Goal: Task Accomplishment & Management: Manage account settings

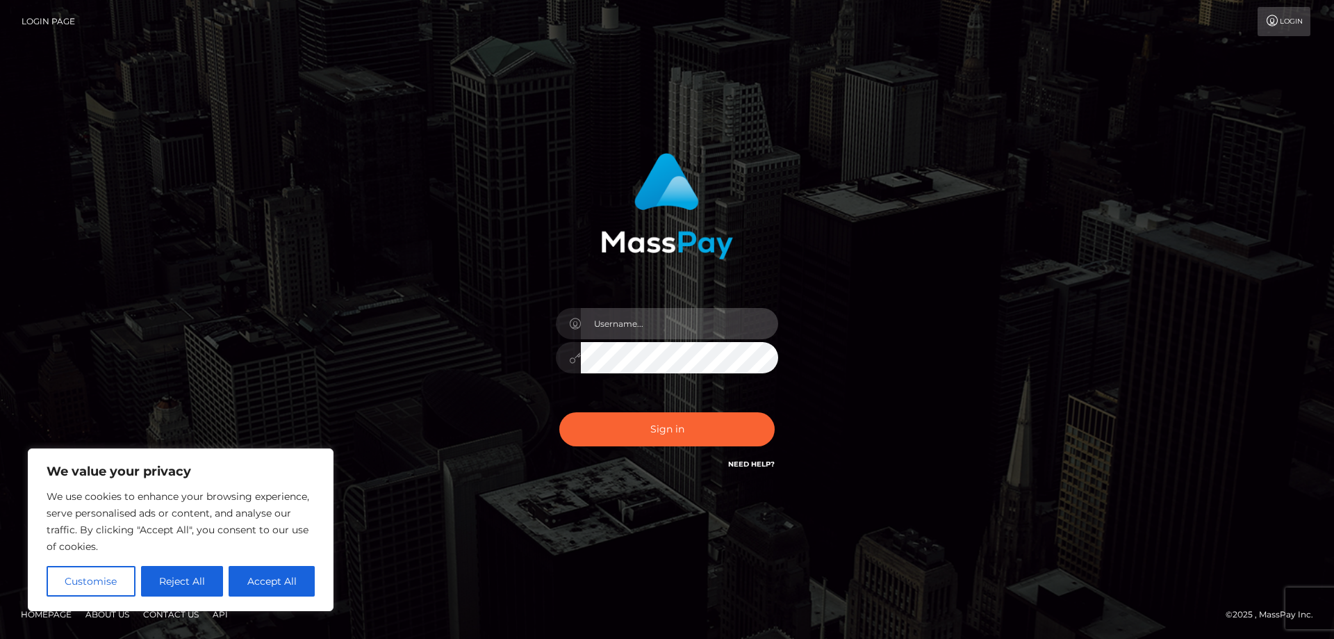
click at [693, 328] on input "text" at bounding box center [679, 323] width 197 height 31
type input "kaysh.throne"
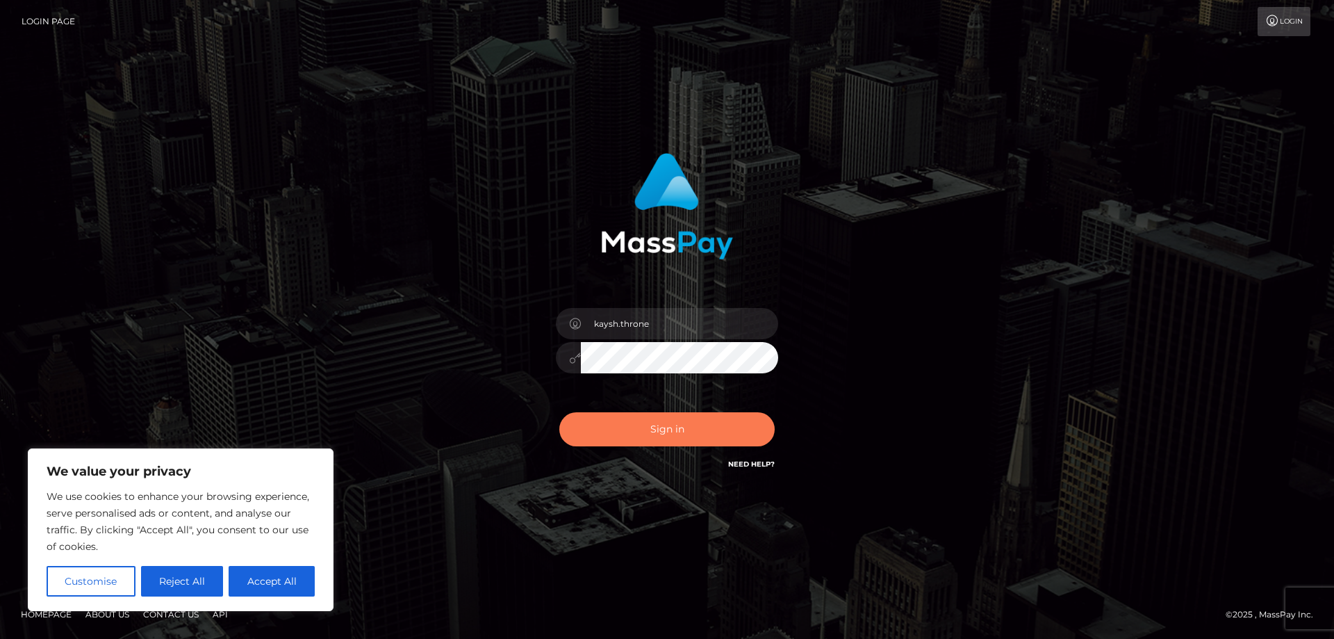
click at [668, 424] on button "Sign in" at bounding box center [666, 429] width 215 height 34
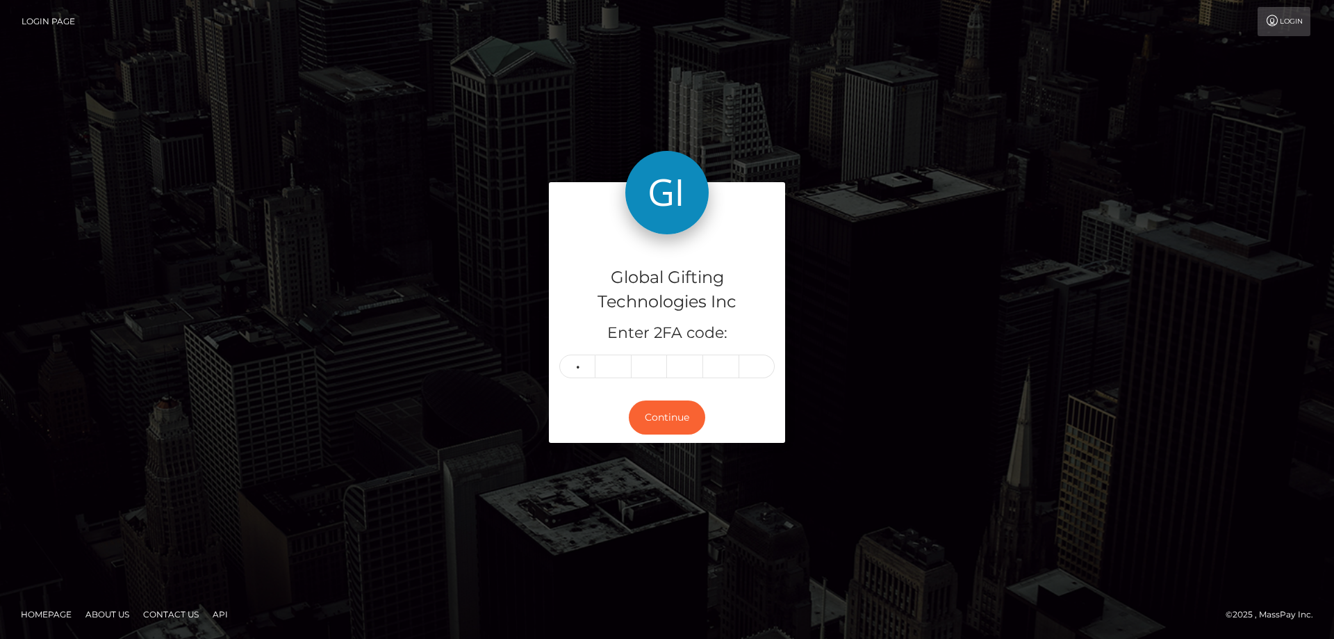
type input "3"
type input "9"
type input "8"
type input "7"
type input "2"
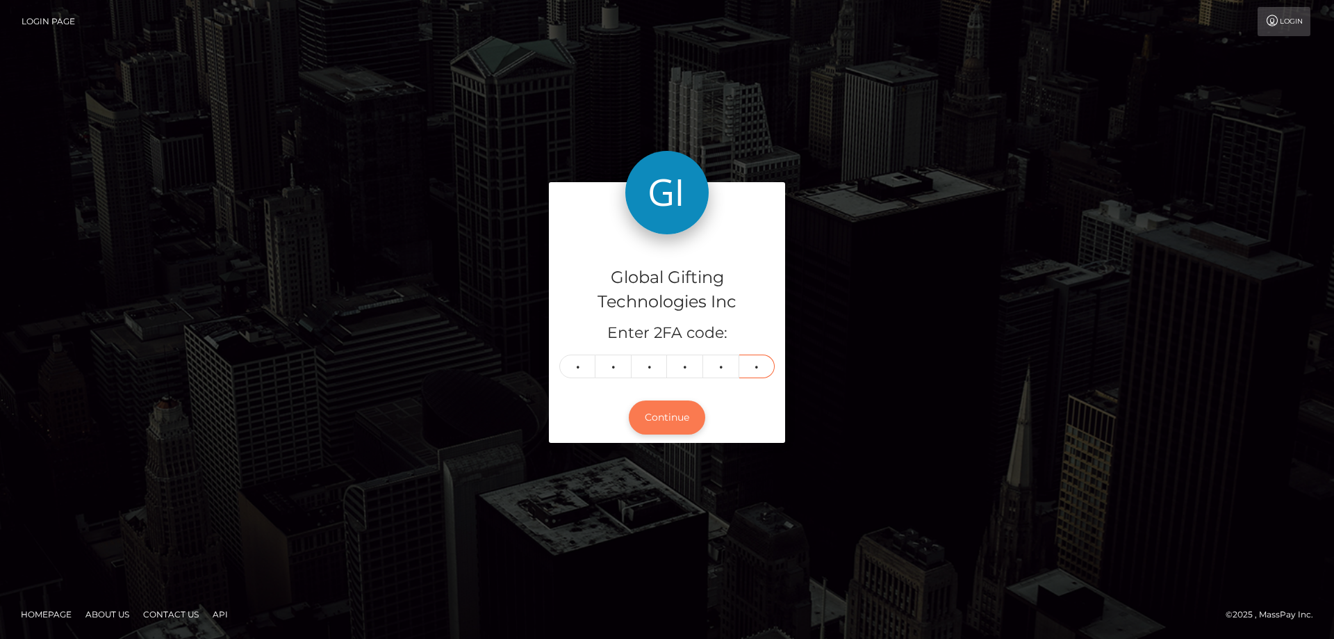
type input "6"
click at [637, 425] on button "Continue" at bounding box center [667, 417] width 76 height 34
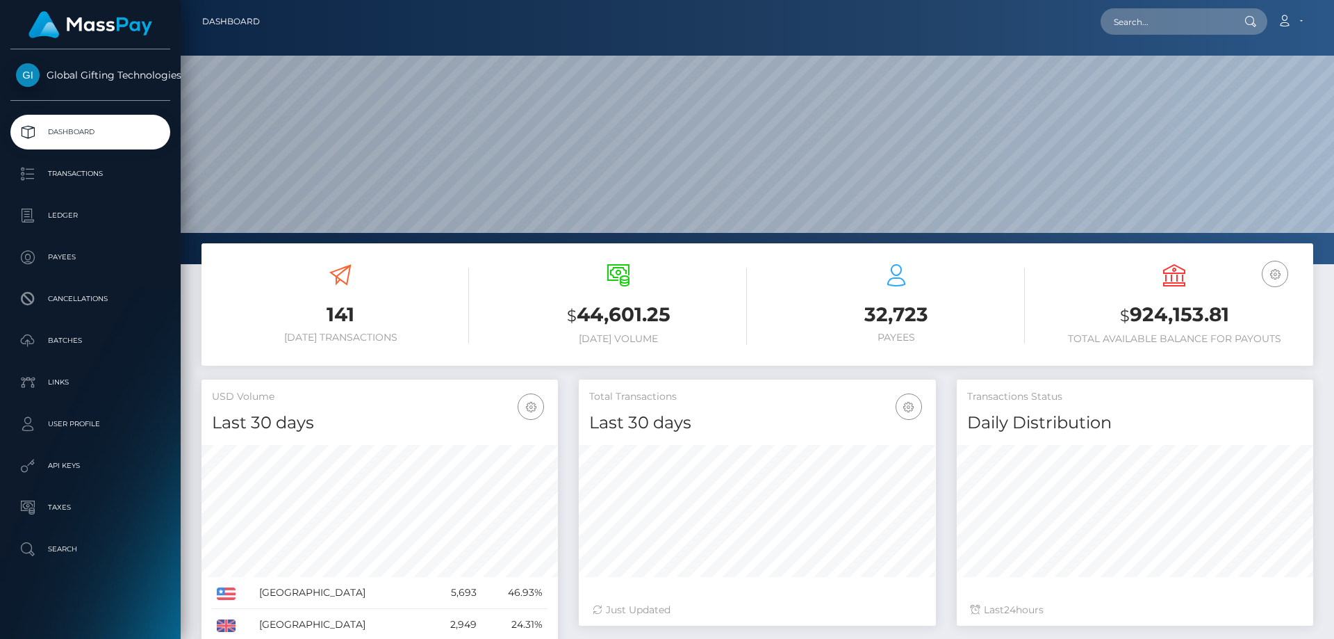
scroll to position [247, 357]
click at [246, 17] on link "Dashboard" at bounding box center [231, 21] width 58 height 29
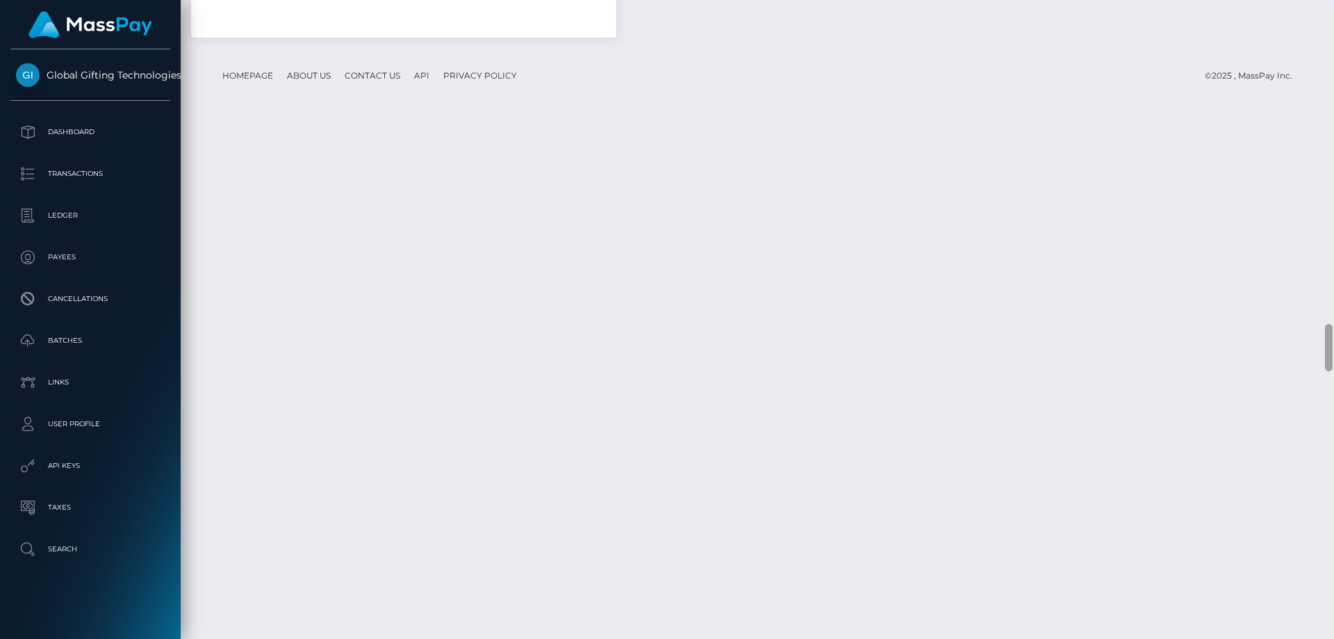
scroll to position [4220, 0]
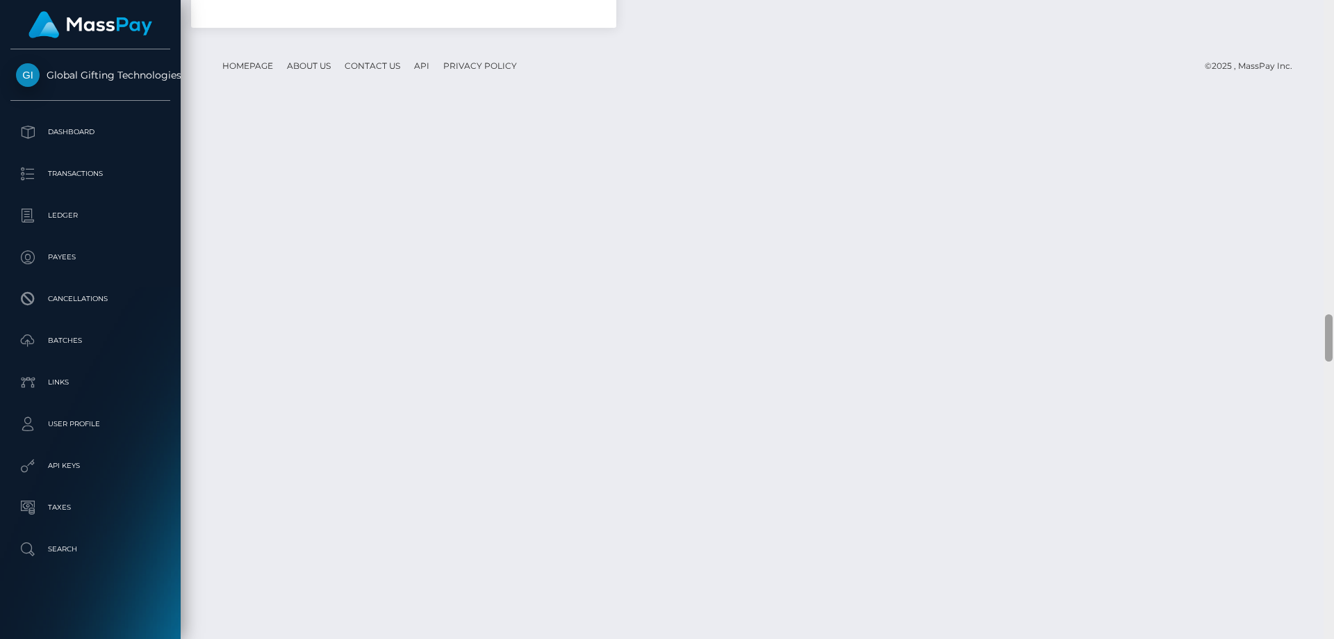
drag, startPoint x: 1331, startPoint y: 194, endPoint x: 1321, endPoint y: 343, distance: 149.7
click at [1321, 343] on div "Customer Profile Loading... Loading..." at bounding box center [758, 319] width 1154 height 639
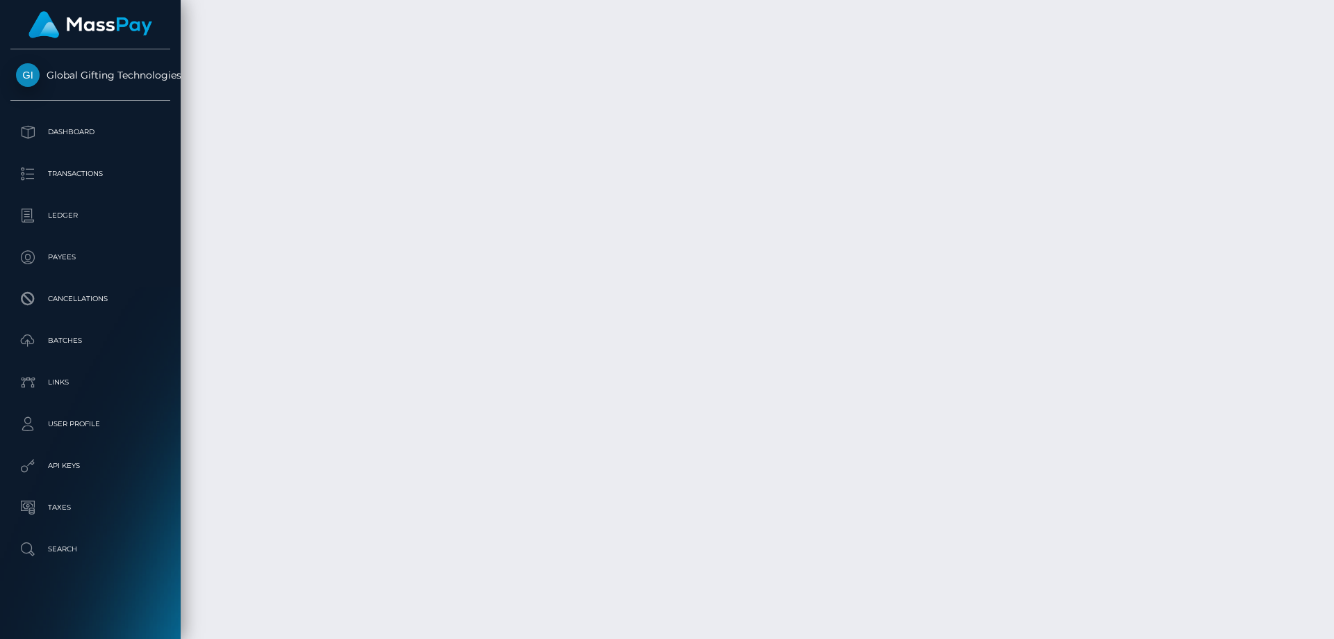
scroll to position [7901, 0]
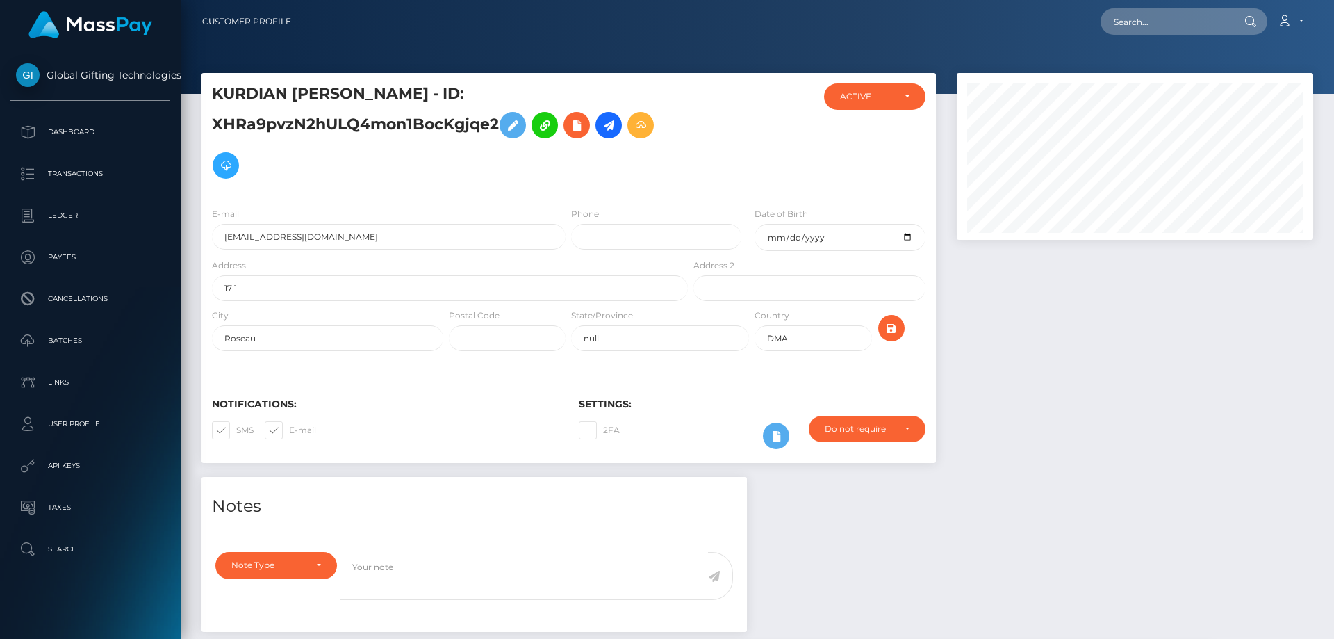
scroll to position [167, 357]
click at [609, 127] on icon at bounding box center [608, 125] width 17 height 17
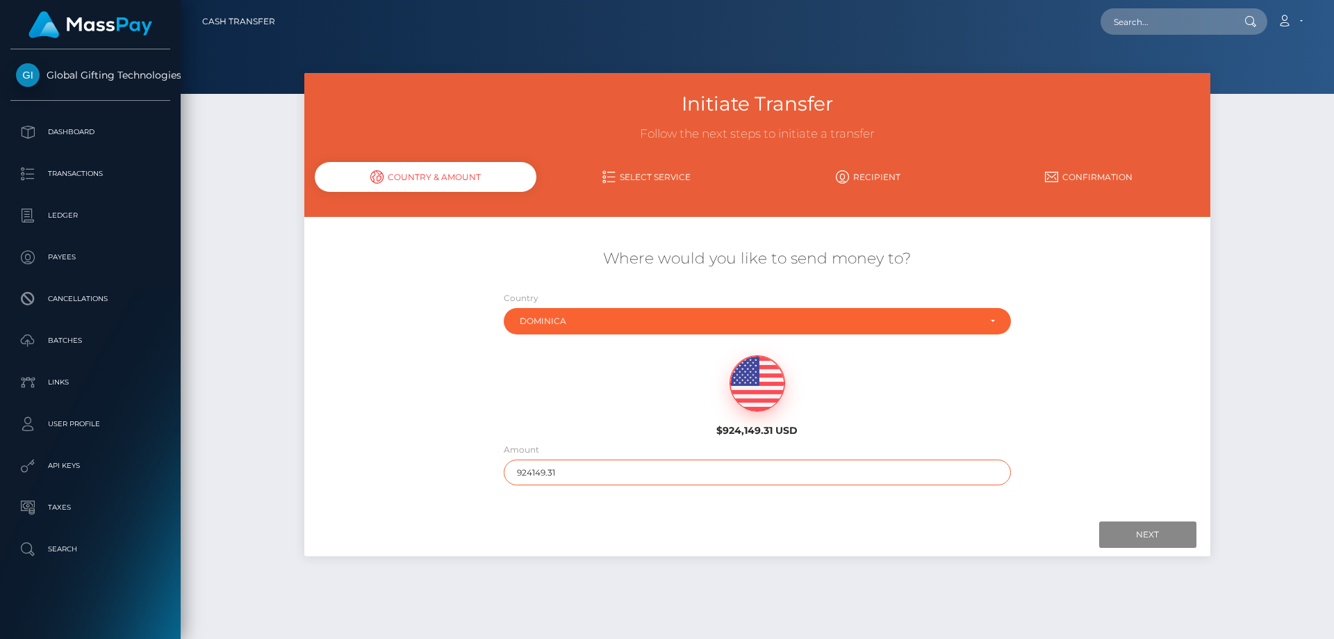
click at [573, 470] on input "924149.31" at bounding box center [757, 472] width 507 height 26
click at [573, 467] on input "924149.31" at bounding box center [757, 472] width 507 height 26
click at [575, 466] on input "924149.31" at bounding box center [757, 472] width 507 height 26
type input "2.00"
click at [523, 502] on div "Where would you like to send money to? Country Abkhazia Afghanistan Albania Alg…" at bounding box center [757, 366] width 885 height 279
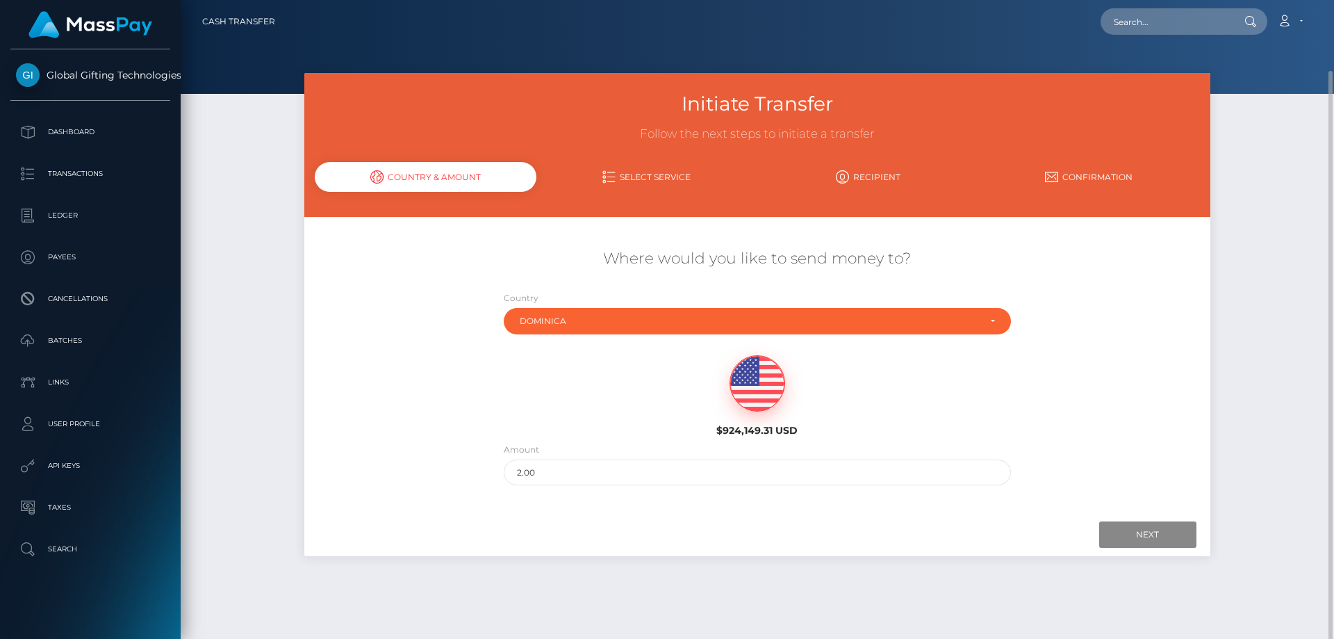
scroll to position [36, 0]
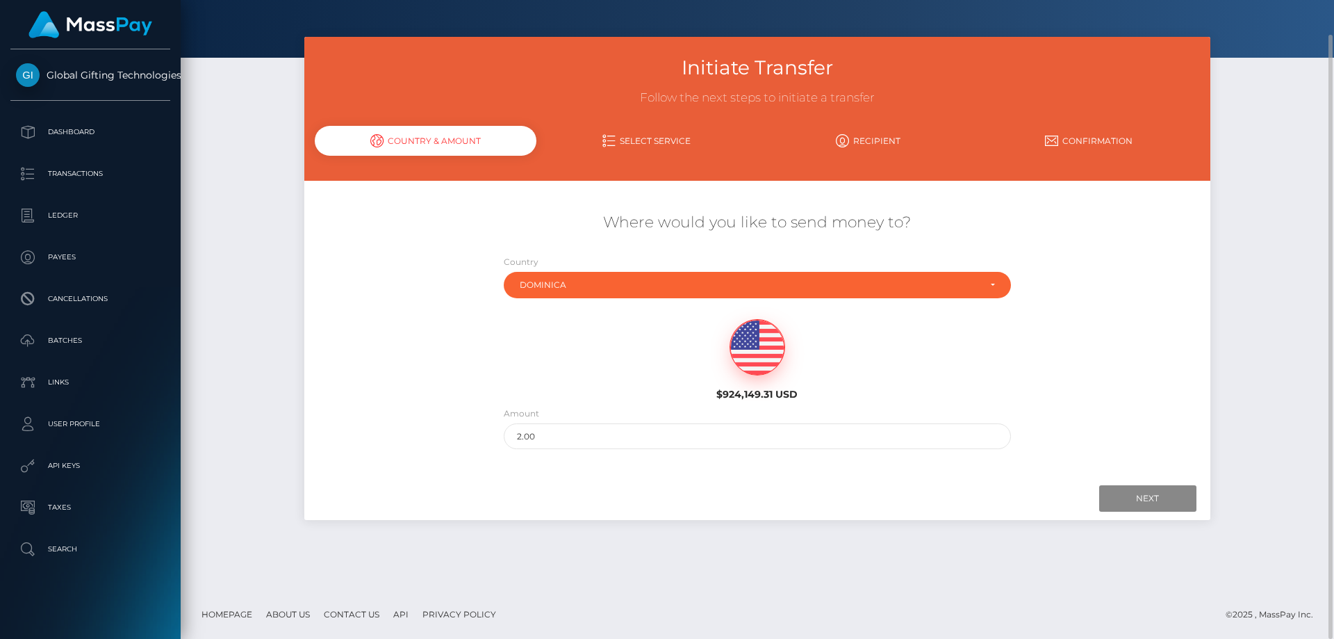
click at [1033, 370] on div "$924,149.31 USD" at bounding box center [757, 355] width 755 height 101
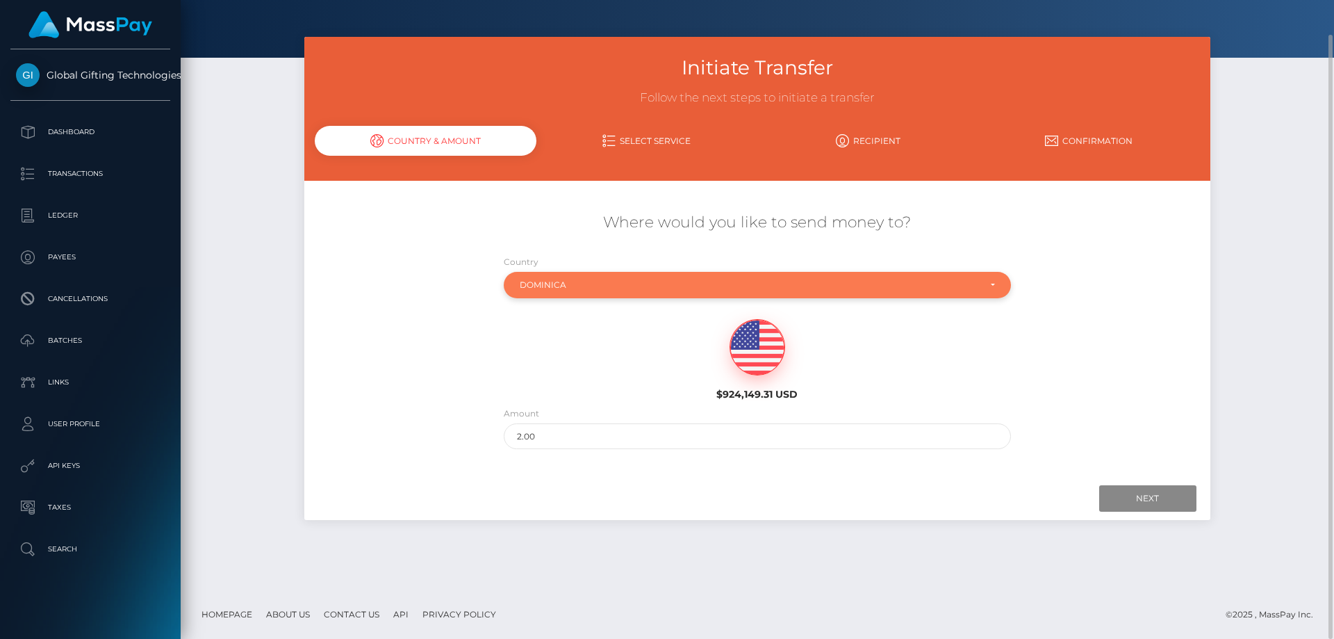
click at [852, 280] on div "Dominica" at bounding box center [749, 284] width 459 height 11
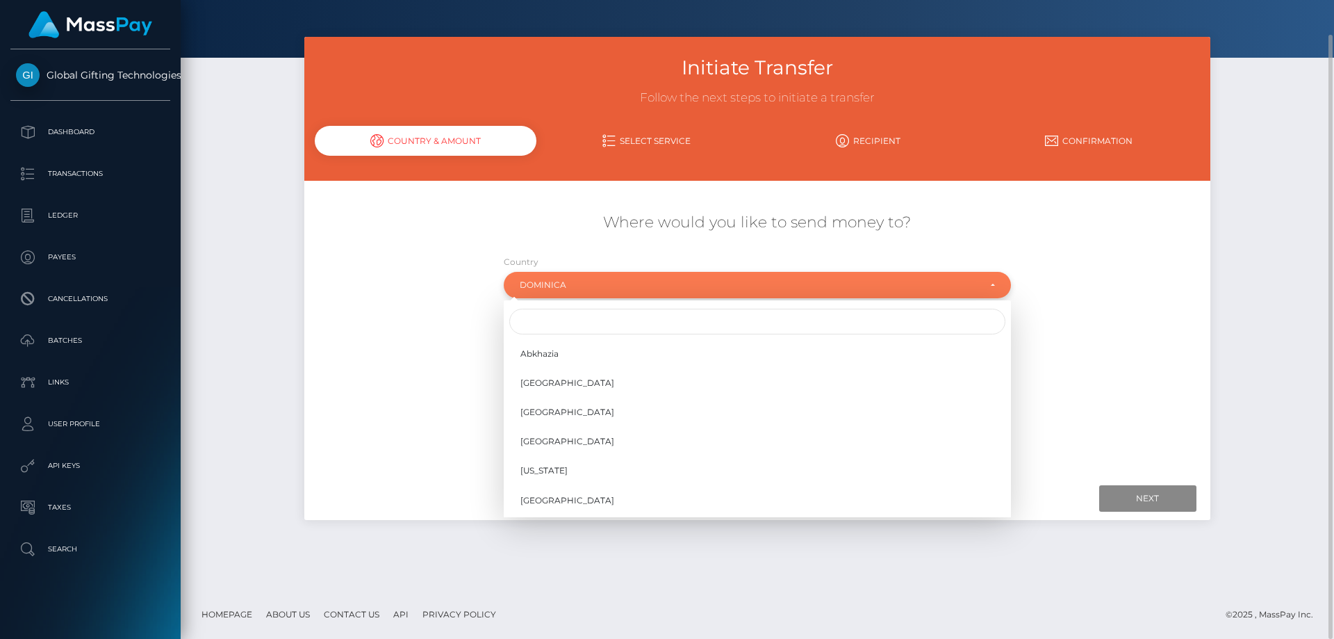
scroll to position [1491, 0]
click at [596, 329] on input "Search" at bounding box center [757, 322] width 496 height 26
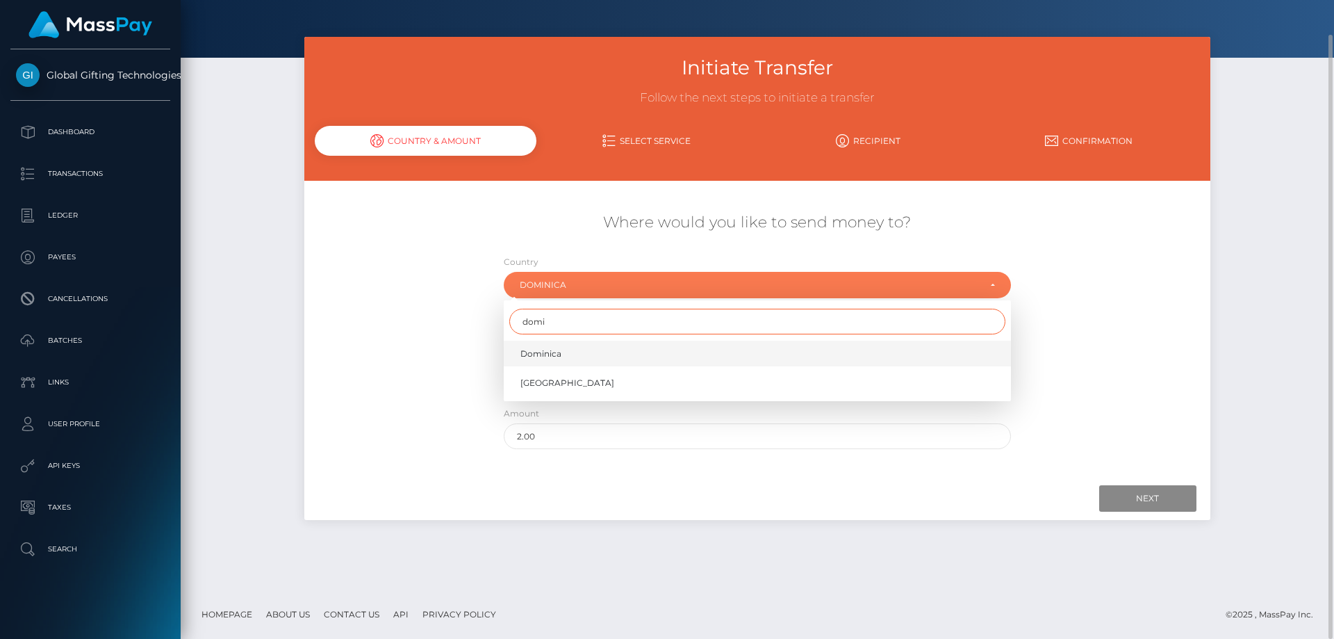
type input "domi"
click at [566, 361] on link "Dominica" at bounding box center [757, 354] width 507 height 26
select select "DMA"
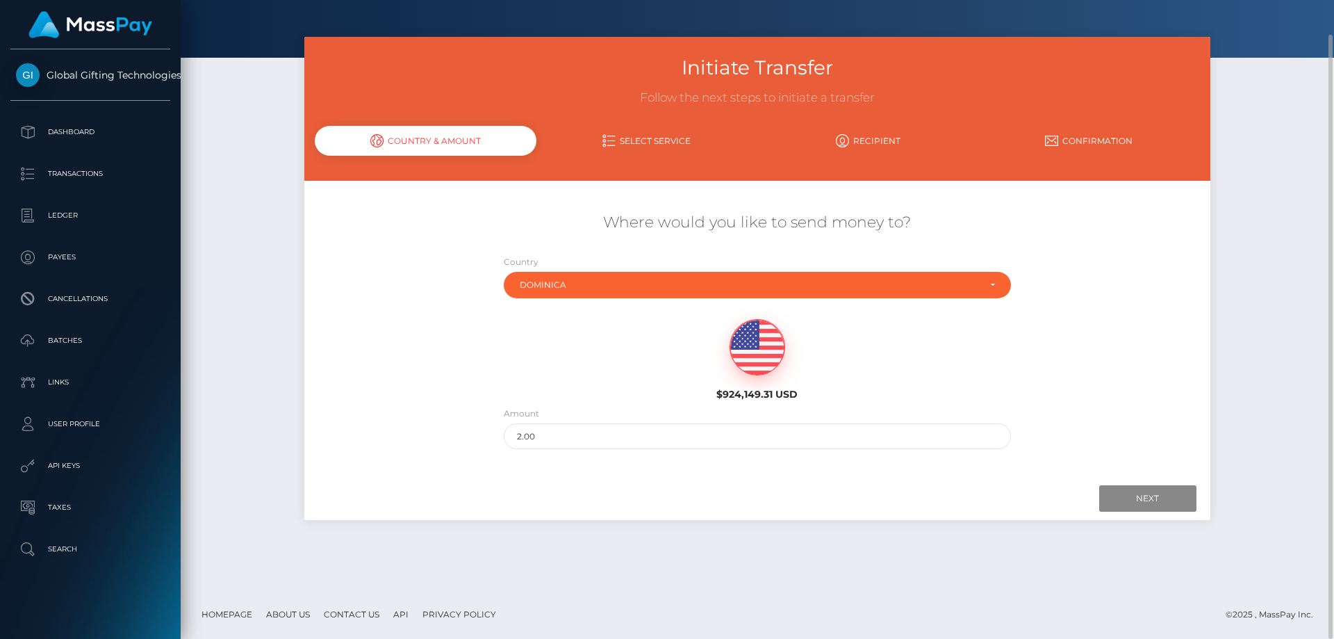
click at [436, 367] on div "$924,149.31 USD" at bounding box center [757, 355] width 755 height 101
click at [571, 441] on input "2.00" at bounding box center [757, 436] width 507 height 26
click at [1126, 322] on div "$924,149.31 USD" at bounding box center [757, 355] width 755 height 101
click at [719, 358] on div "$924,149.31 USD" at bounding box center [757, 359] width 231 height 81
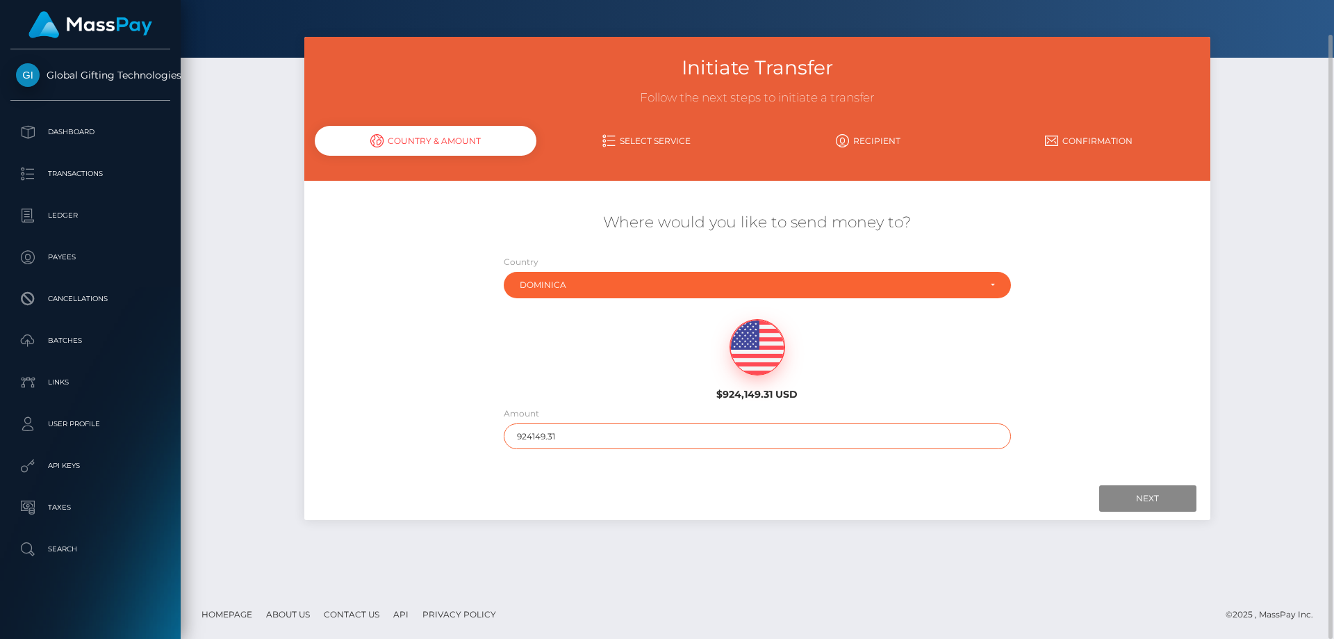
drag, startPoint x: 552, startPoint y: 429, endPoint x: 444, endPoint y: 452, distance: 111.0
click at [458, 446] on div "Where would you like to send money to? Country Abkhazia Afghanistan Albania Alg…" at bounding box center [756, 330] width 905 height 251
type input "5.00"
click at [687, 534] on div "Initiate Transfer Follow the next steps to initiate a transfer Country & Amount…" at bounding box center [758, 313] width 1154 height 553
click at [463, 434] on div "Where would you like to send money to? Country Abkhazia Afghanistan Albania Alg…" at bounding box center [756, 330] width 905 height 251
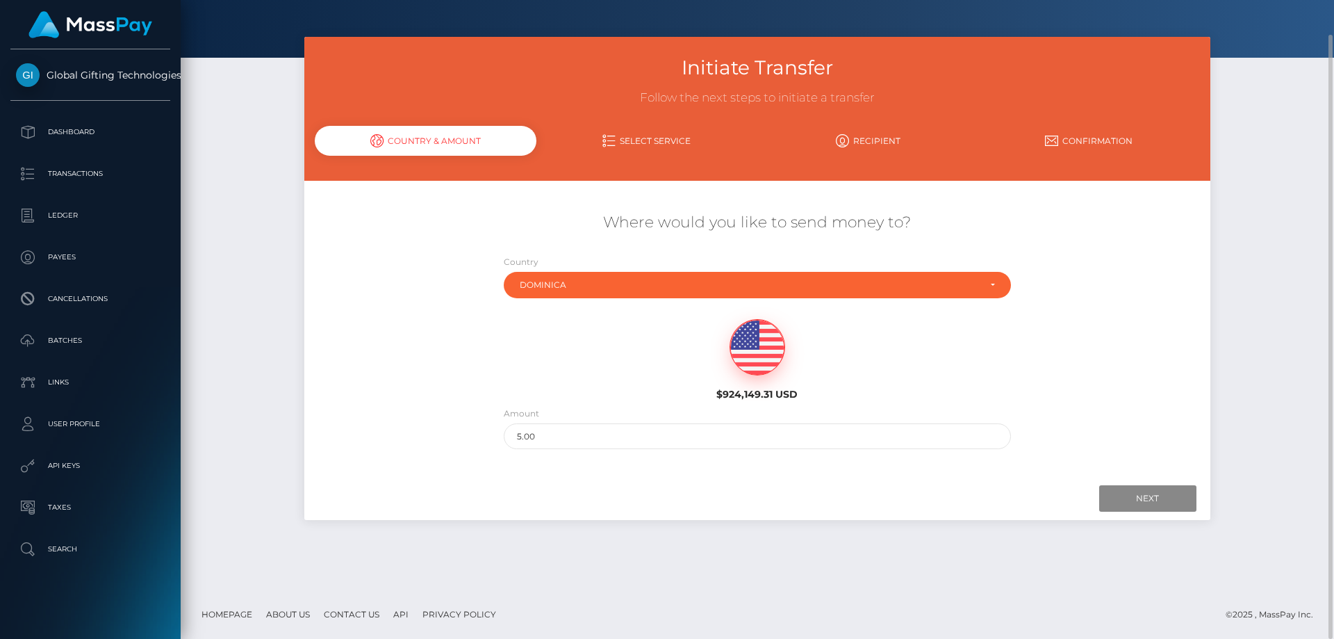
click at [492, 330] on div "$924,149.31 USD" at bounding box center [757, 355] width 755 height 101
click at [787, 218] on h5 "Where would you like to send money to?" at bounding box center [757, 223] width 885 height 22
click at [1161, 498] on input "Next" at bounding box center [1147, 498] width 97 height 26
